Goal: Check status

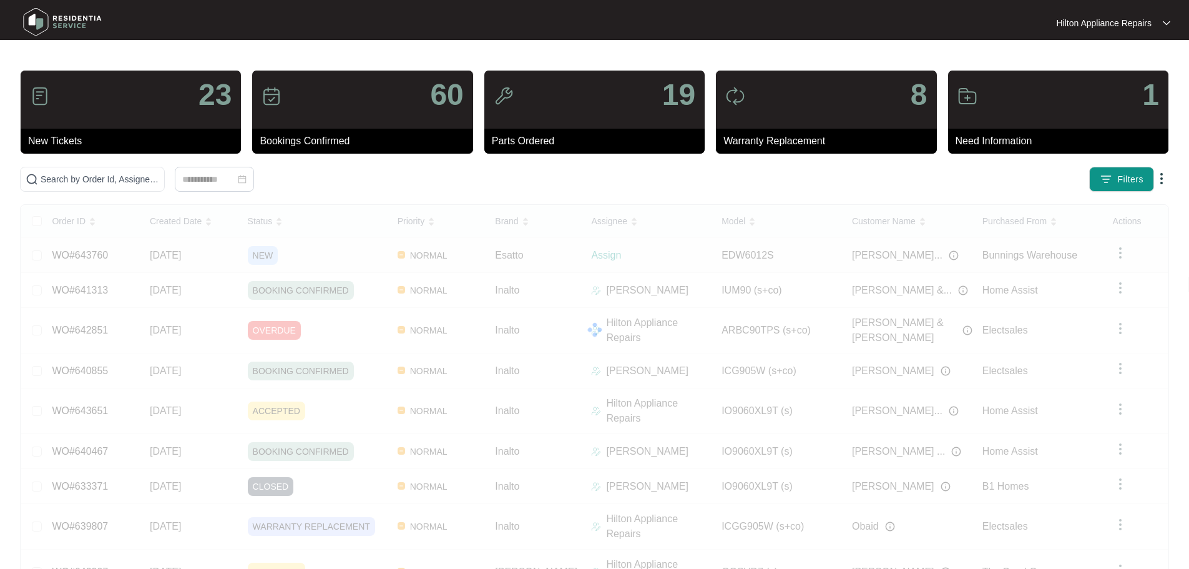
click at [365, 252] on div "Order ID Created Date Status Priority Brand Assignee Model Customer Name Purcha…" at bounding box center [594, 438] width 1147 height 466
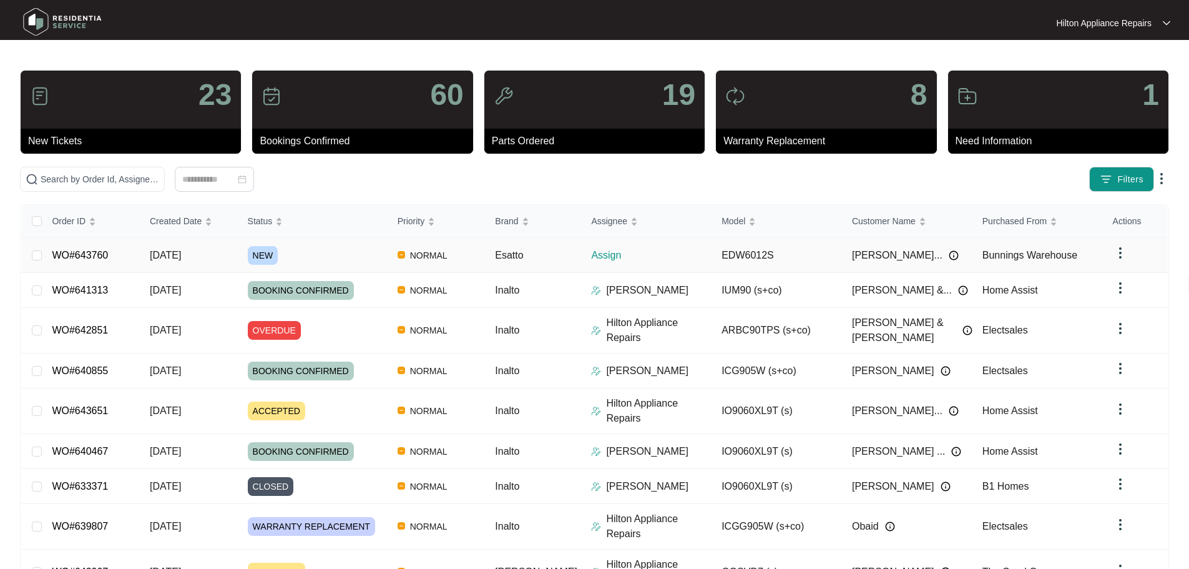
click at [677, 251] on p "Assign" at bounding box center [651, 255] width 120 height 15
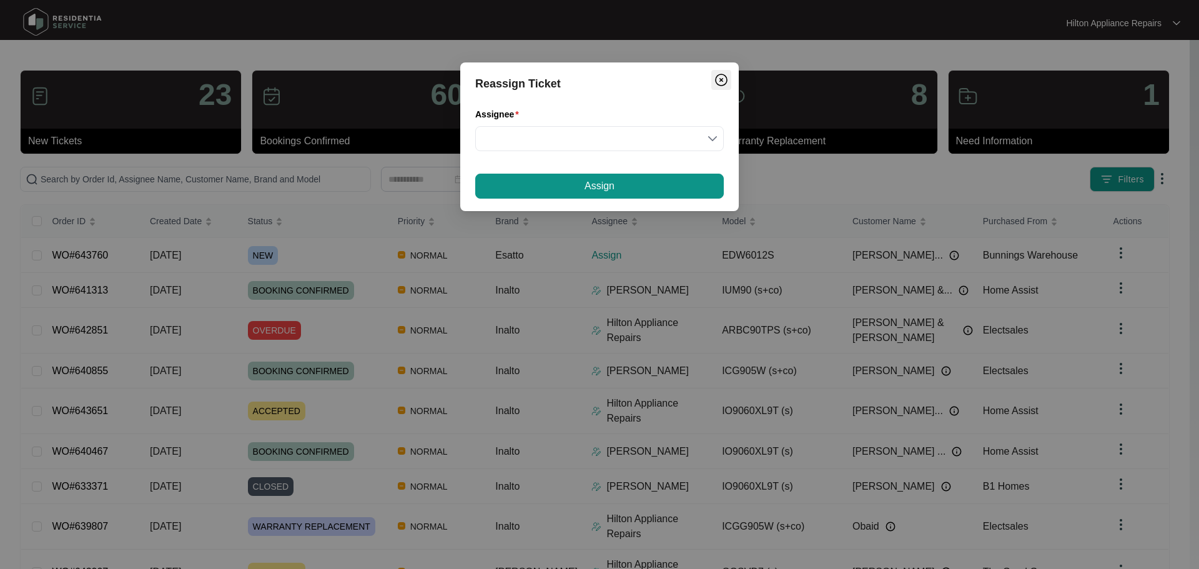
click at [721, 79] on img "Close" at bounding box center [721, 79] width 15 height 15
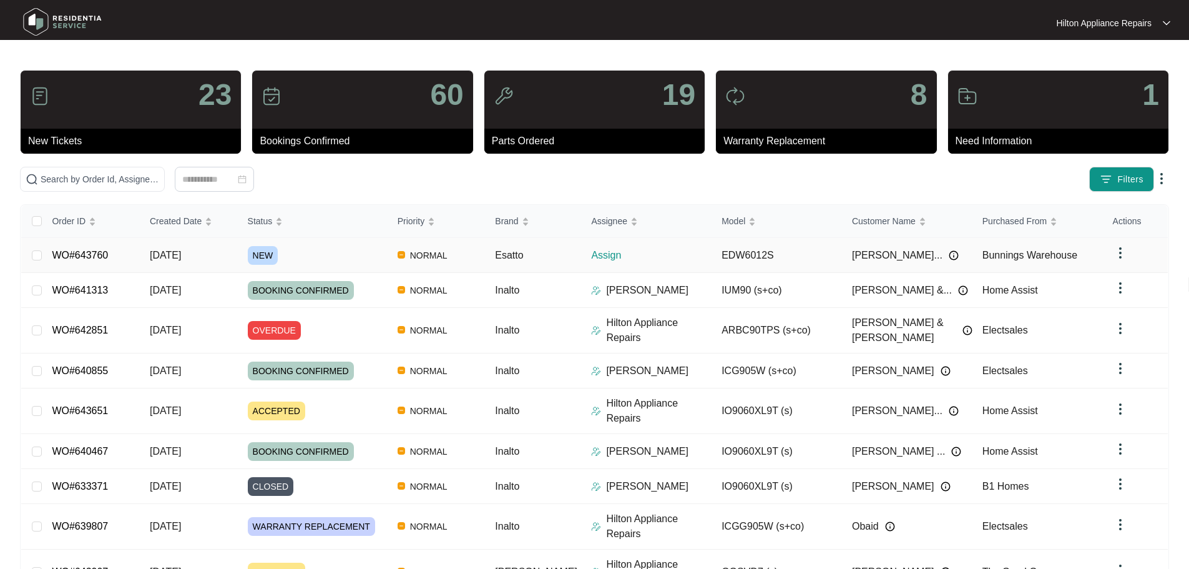
click at [341, 248] on div "NEW" at bounding box center [318, 255] width 140 height 19
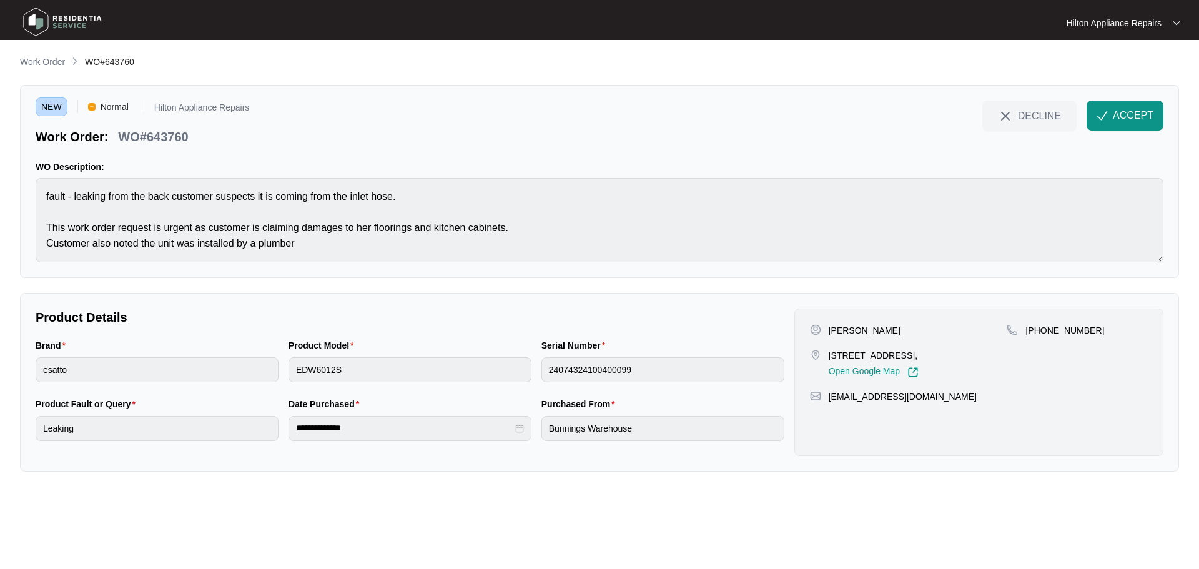
click at [33, 196] on div "NEW Normal Hilton Appliance Repairs Work Order: WO#643760 DECLINE ACCEPT WO Des…" at bounding box center [599, 181] width 1159 height 193
click at [1101, 121] on span "button" at bounding box center [1101, 117] width 11 height 11
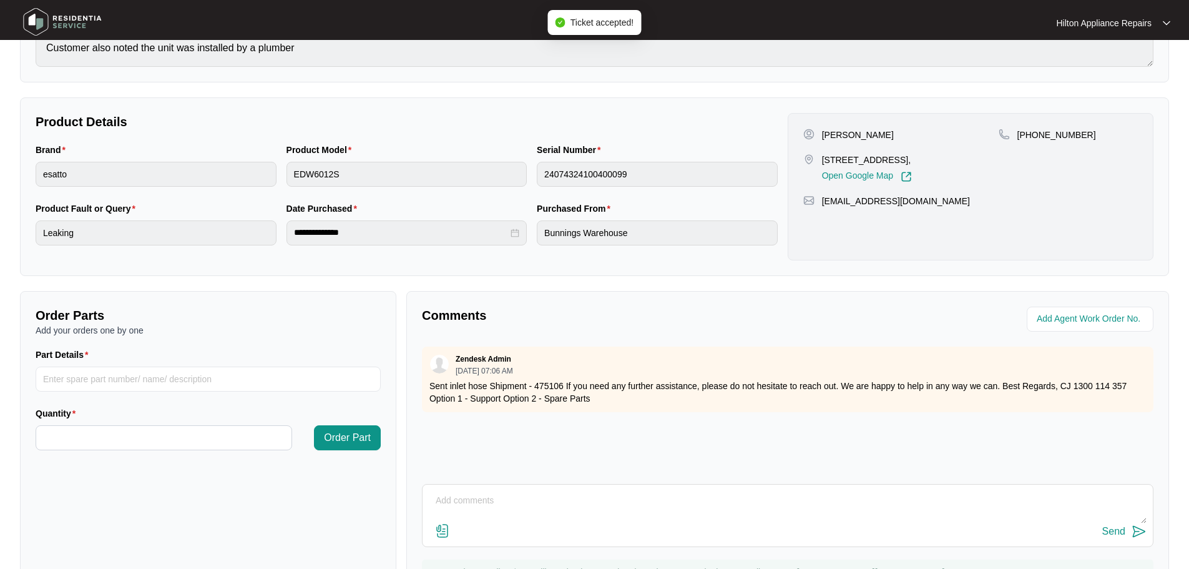
scroll to position [250, 0]
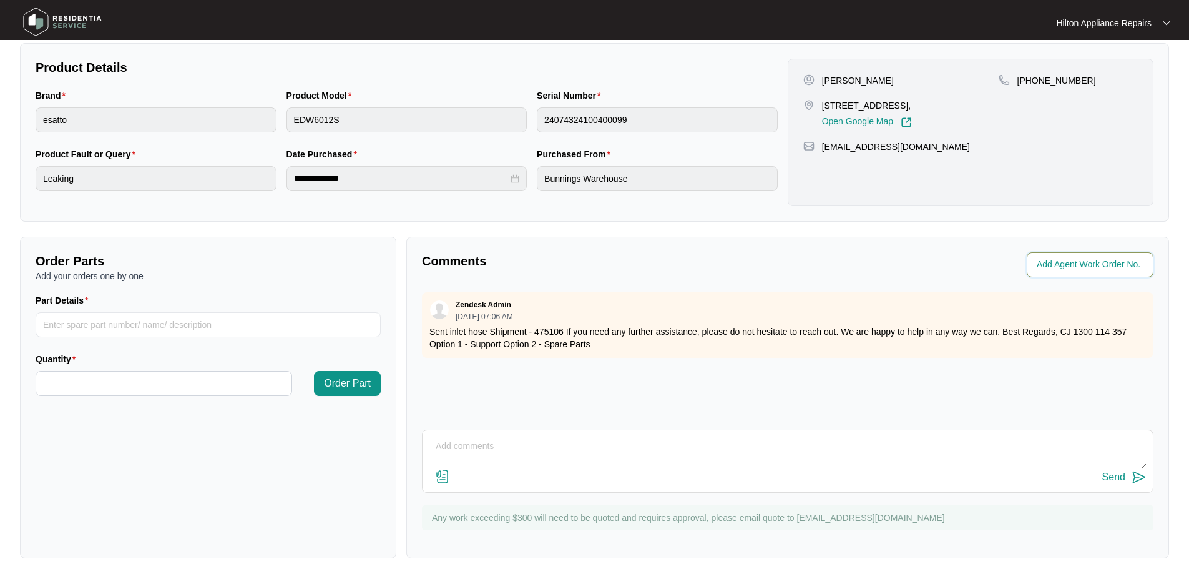
click at [1068, 265] on input "string" at bounding box center [1091, 264] width 109 height 15
type input "42390"
click at [990, 232] on div "**********" at bounding box center [594, 181] width 1149 height 753
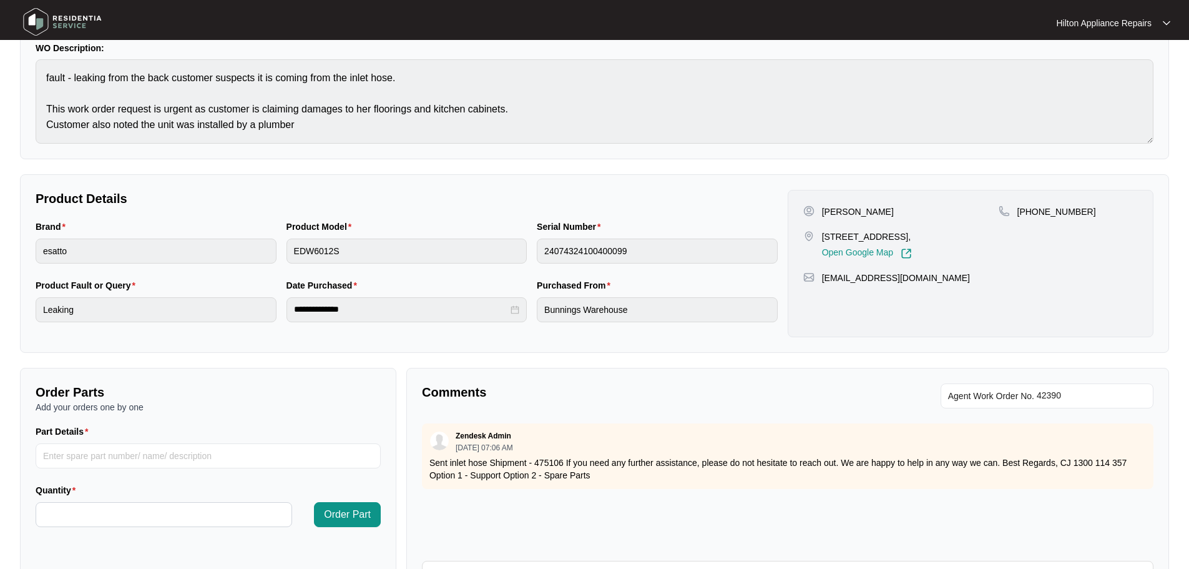
scroll to position [0, 0]
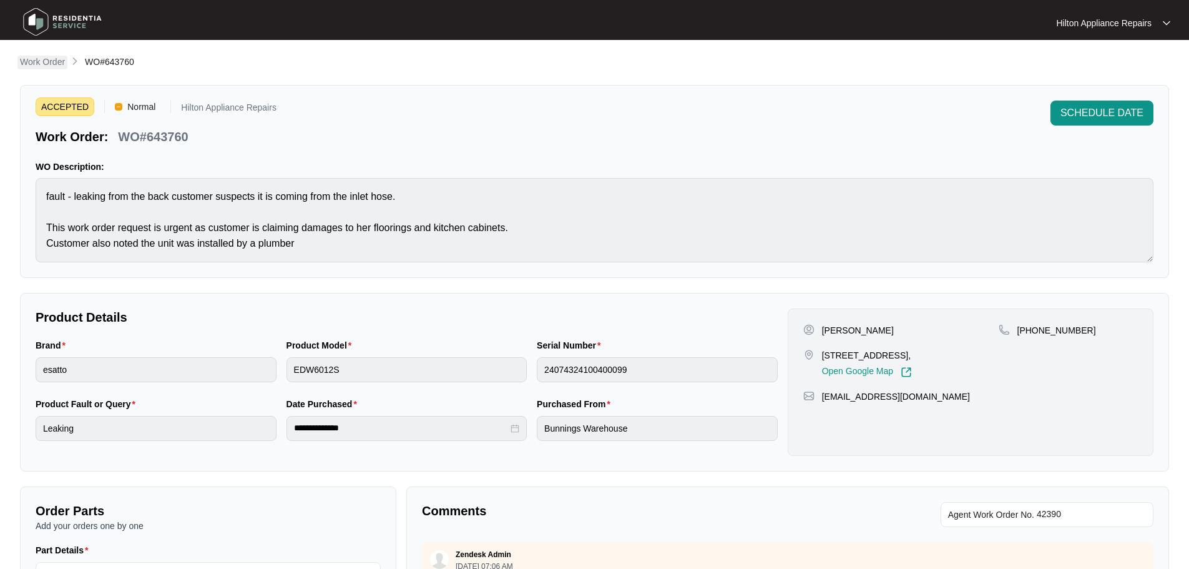
click at [32, 57] on p "Work Order" at bounding box center [42, 62] width 45 height 12
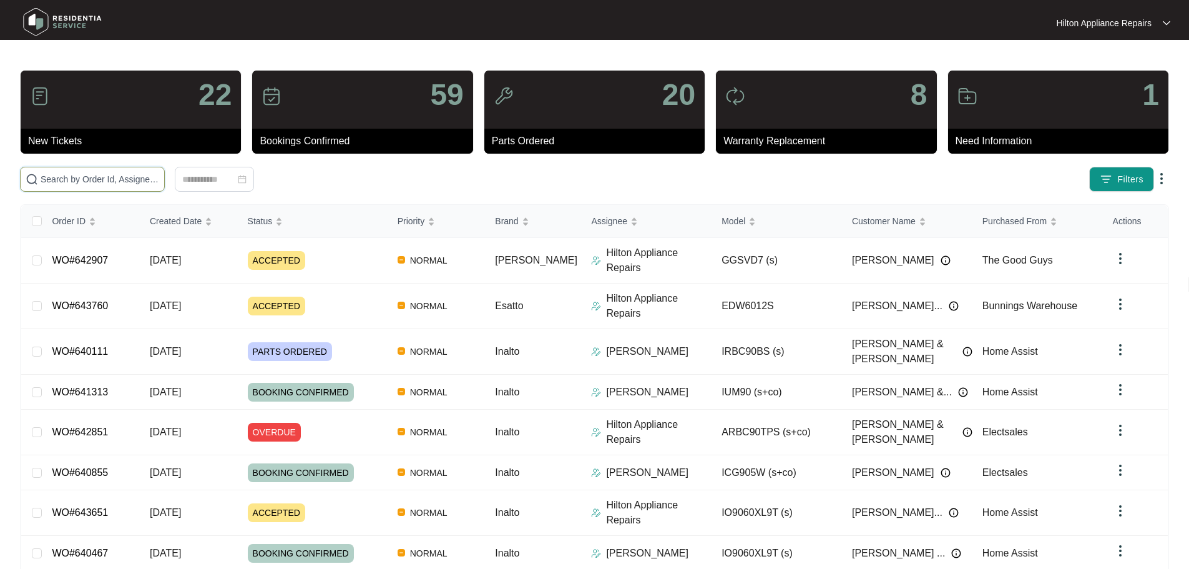
click at [159, 179] on input "text" at bounding box center [100, 179] width 119 height 14
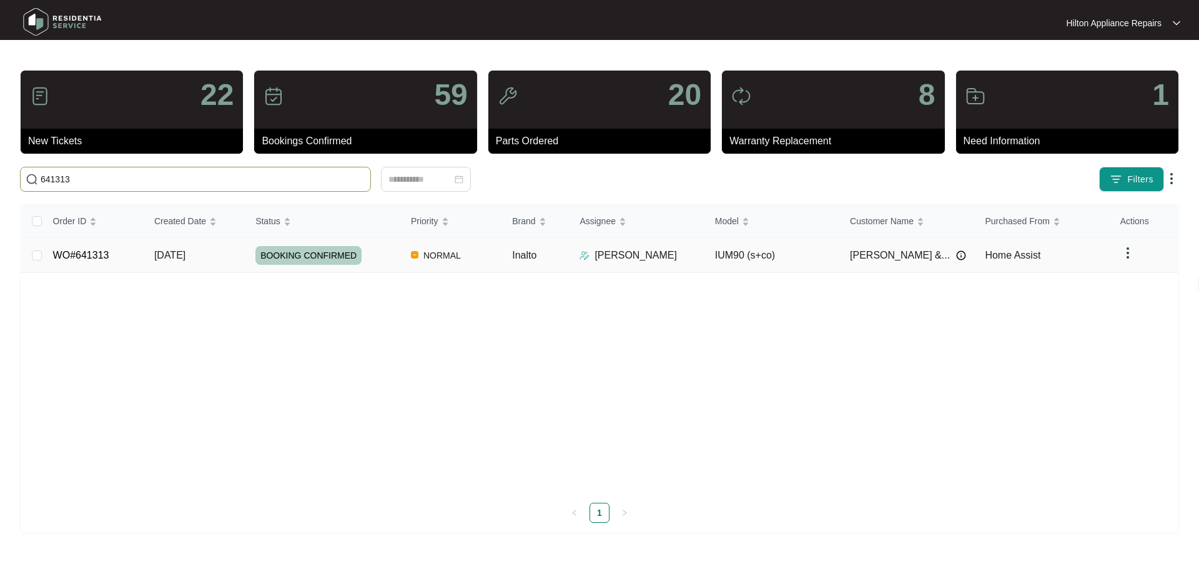
type input "641313"
click at [385, 258] on div "BOOKING CONFIRMED" at bounding box center [327, 255] width 145 height 19
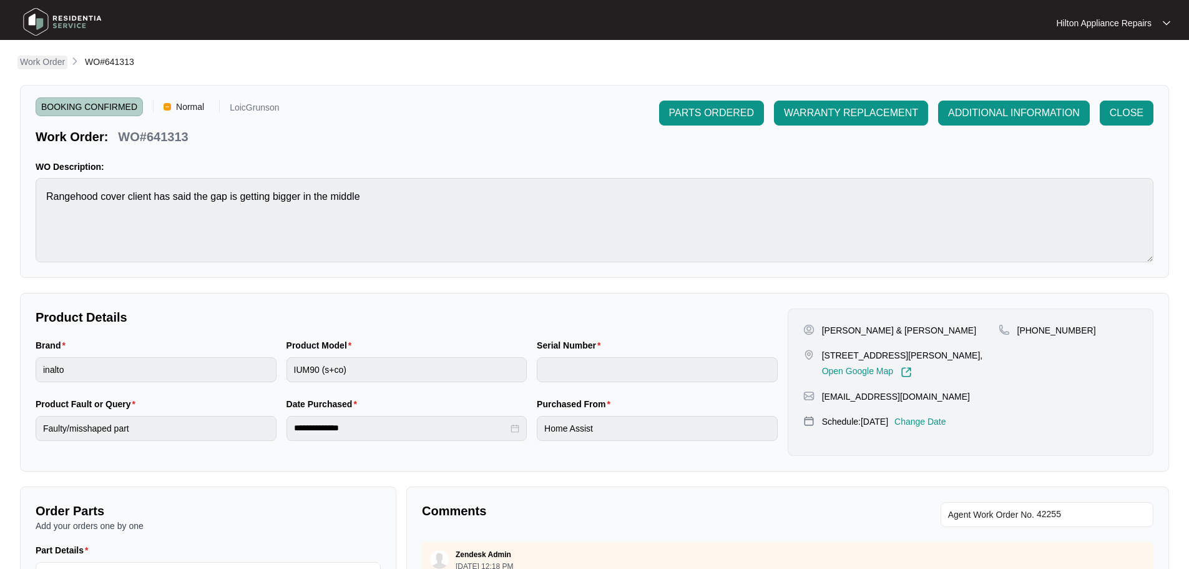
click at [46, 60] on p "Work Order" at bounding box center [42, 62] width 45 height 12
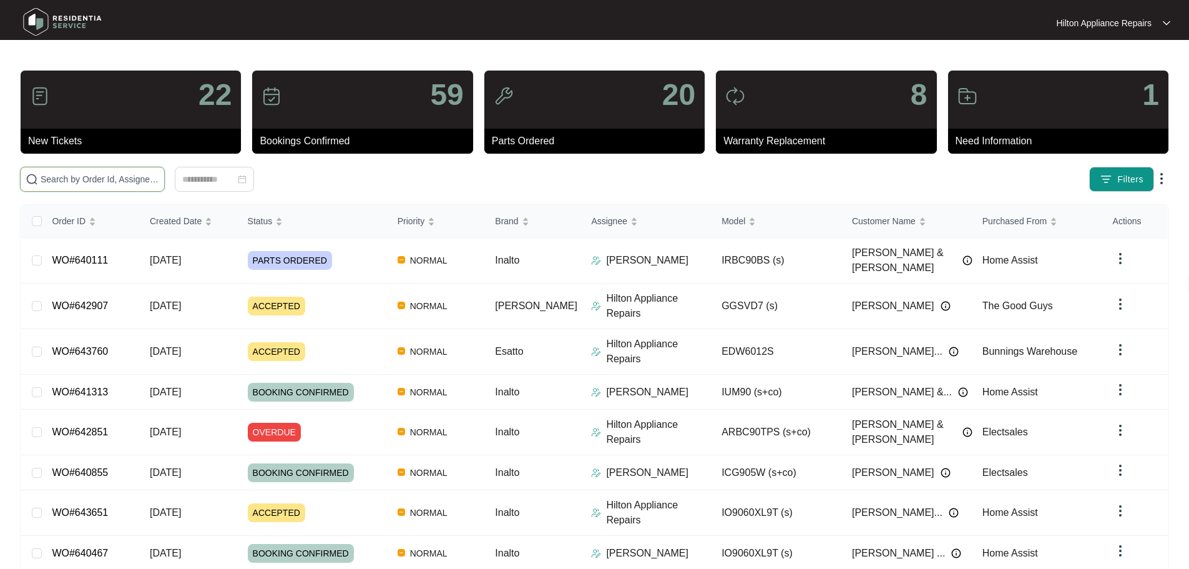
click at [159, 179] on input "text" at bounding box center [100, 179] width 119 height 14
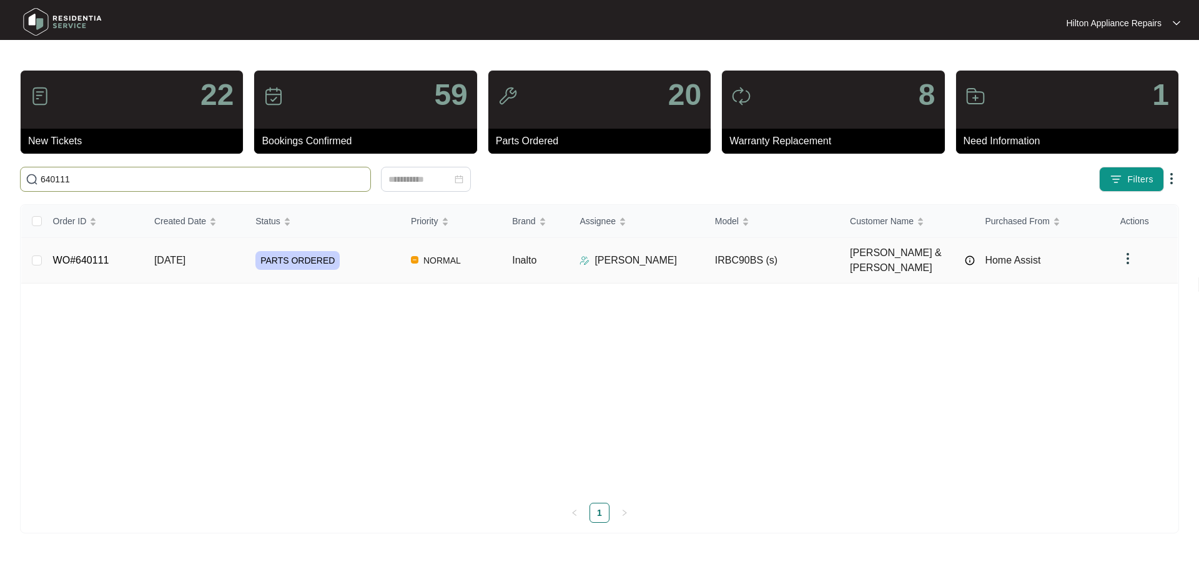
type input "640111"
click at [380, 258] on div "PARTS ORDERED" at bounding box center [327, 260] width 145 height 19
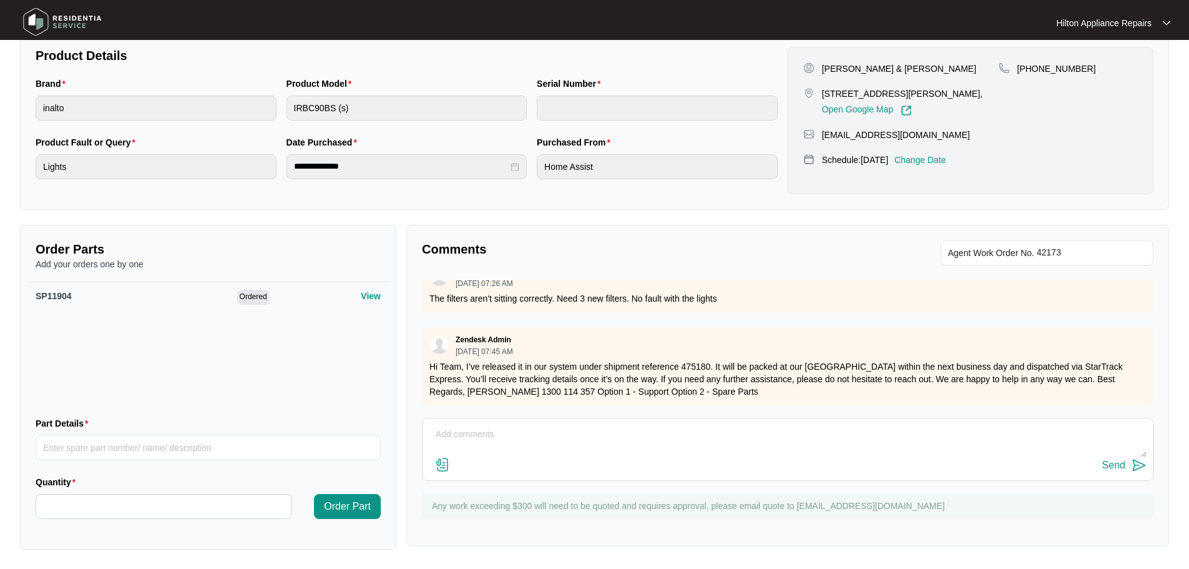
scroll to position [262, 0]
click at [364, 296] on p "View" at bounding box center [371, 295] width 20 height 12
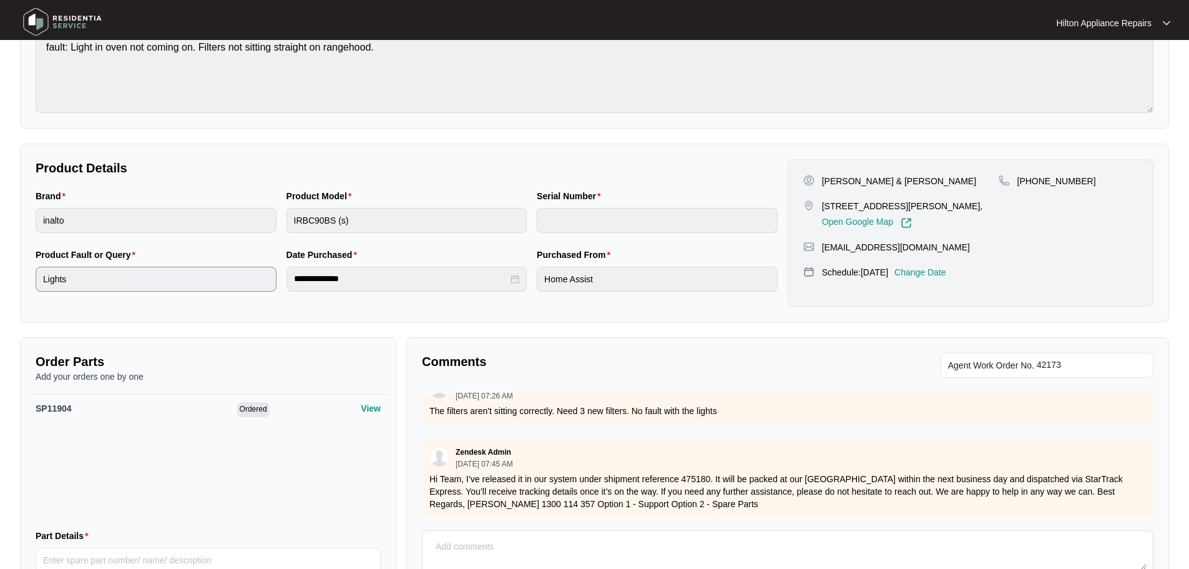
scroll to position [0, 0]
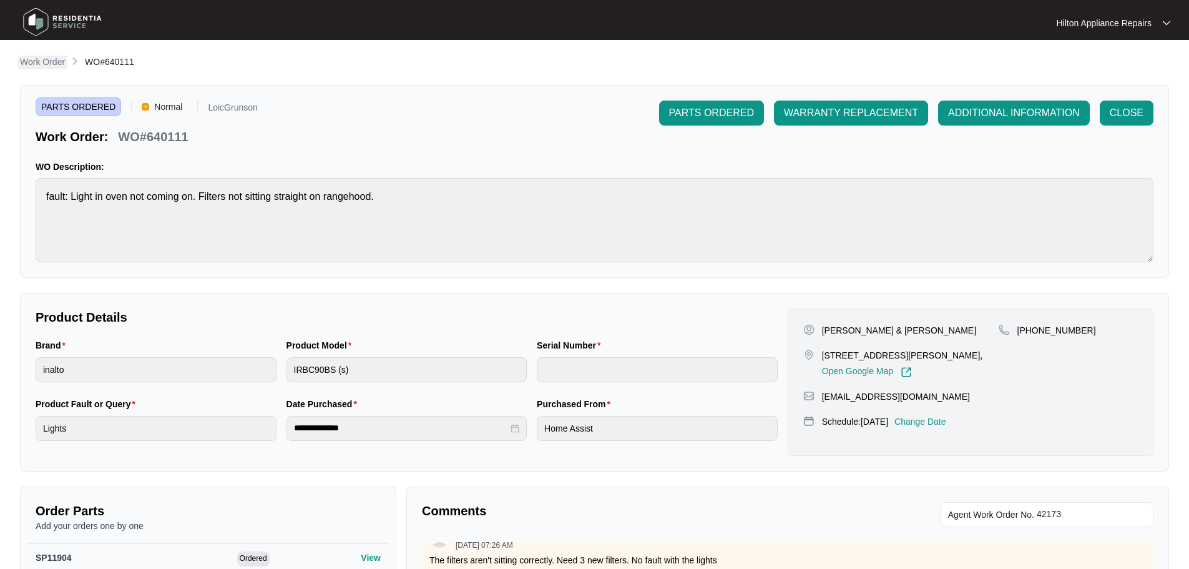
click at [41, 59] on p "Work Order" at bounding box center [42, 62] width 45 height 12
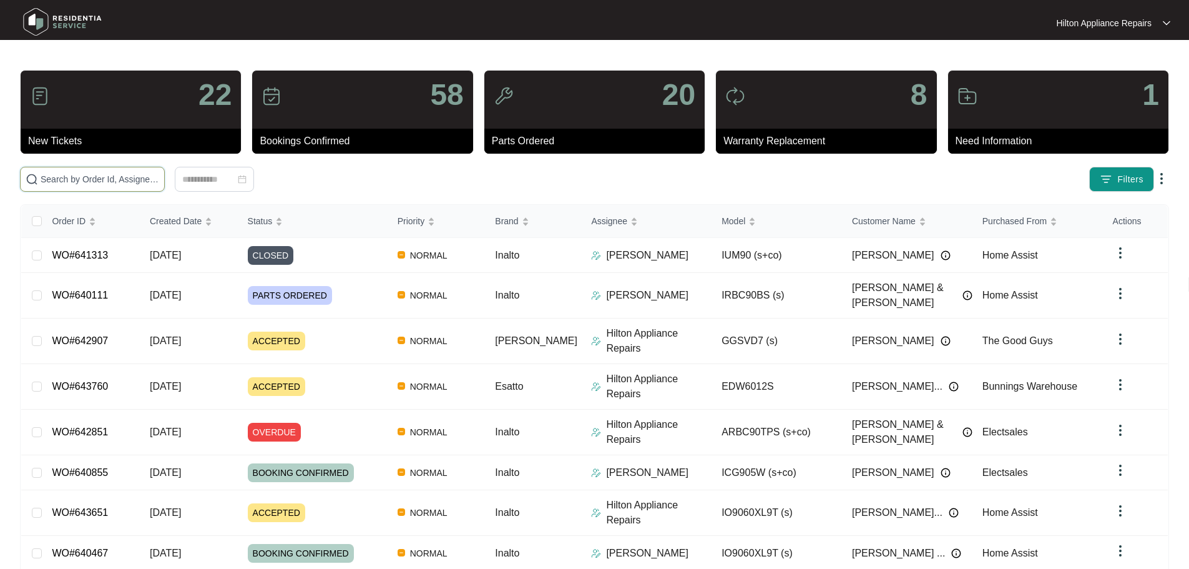
click at [159, 178] on input "text" at bounding box center [100, 179] width 119 height 14
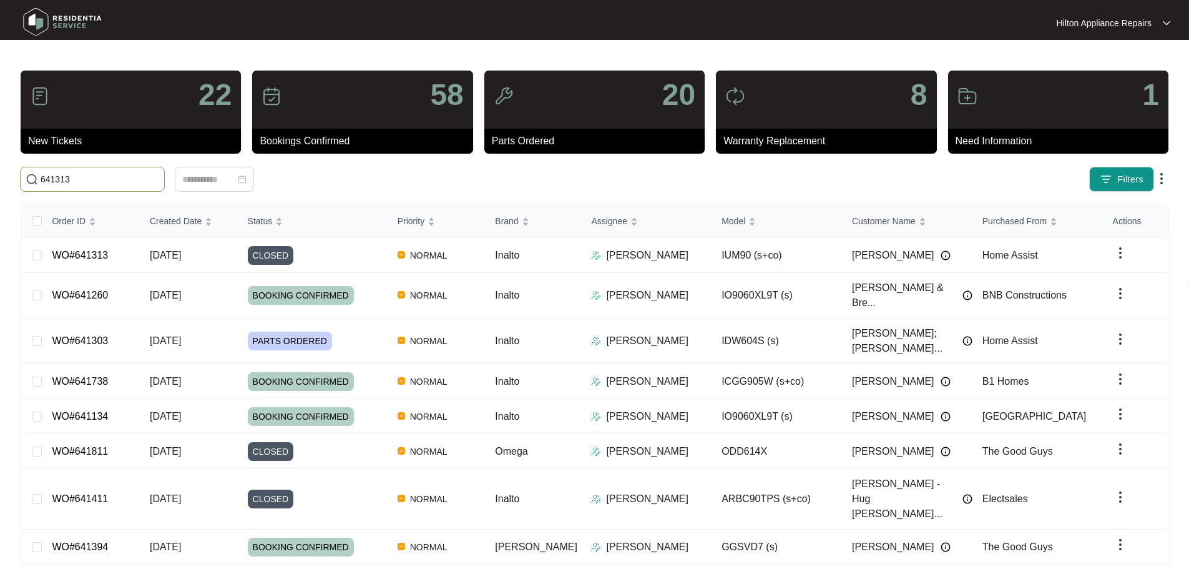
type input "641313"
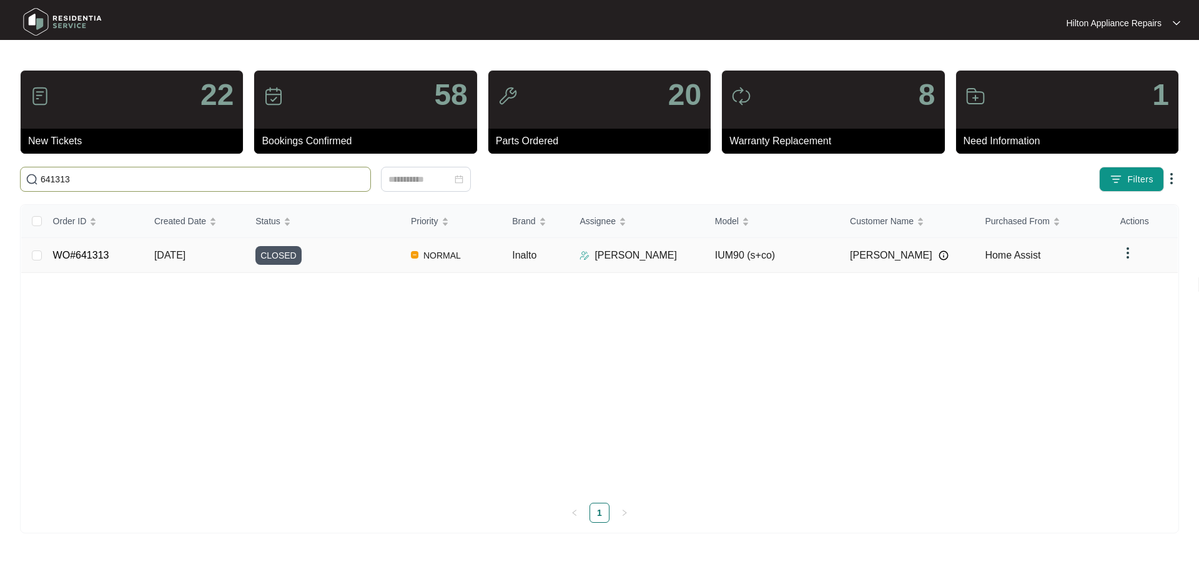
click at [366, 258] on div "CLOSED" at bounding box center [327, 255] width 145 height 19
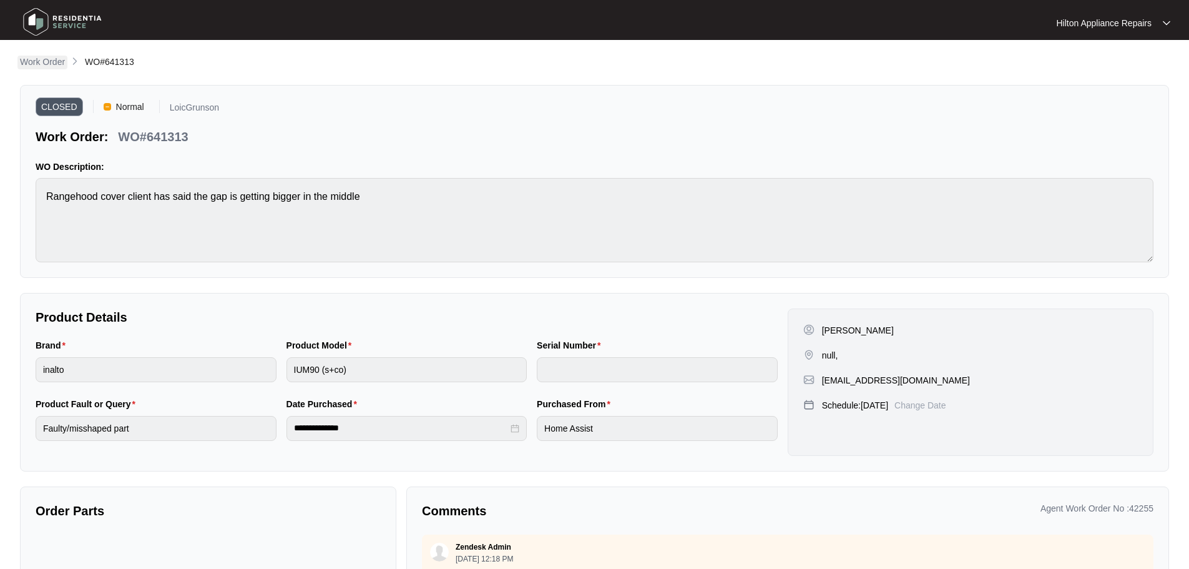
click at [42, 65] on p "Work Order" at bounding box center [42, 62] width 45 height 12
